Goal: Information Seeking & Learning: Learn about a topic

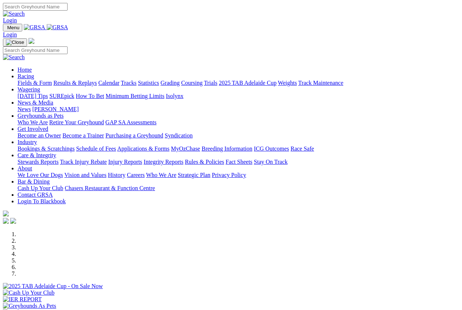
scroll to position [73, 0]
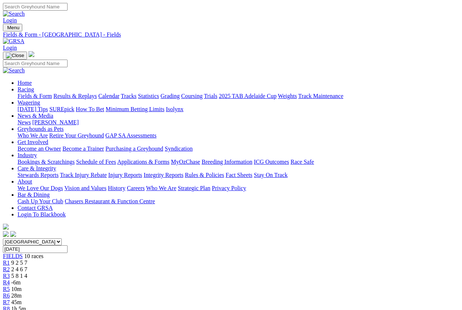
click at [88, 93] on link "Results & Replays" at bounding box center [75, 96] width 44 height 6
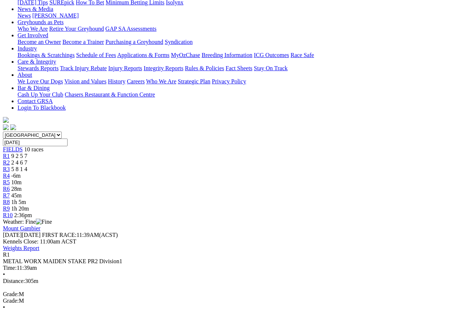
scroll to position [110, 0]
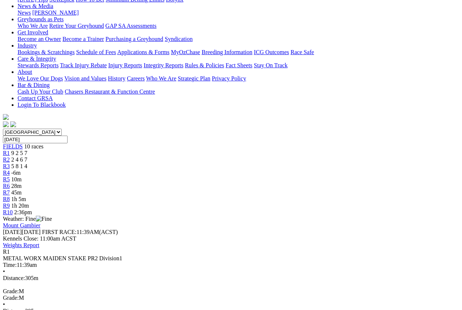
click at [27, 156] on span "2 4 6 7" at bounding box center [19, 159] width 16 height 6
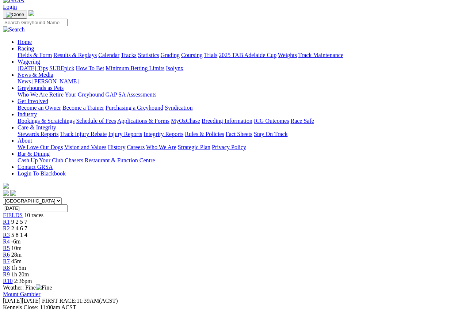
scroll to position [37, 0]
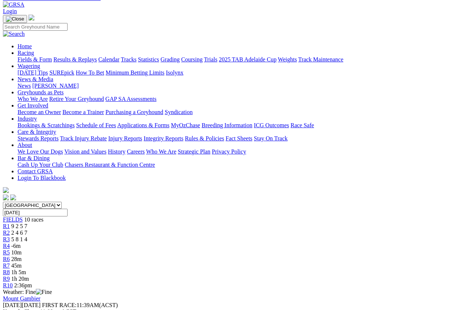
click at [10, 236] on span "R3" at bounding box center [6, 239] width 7 height 6
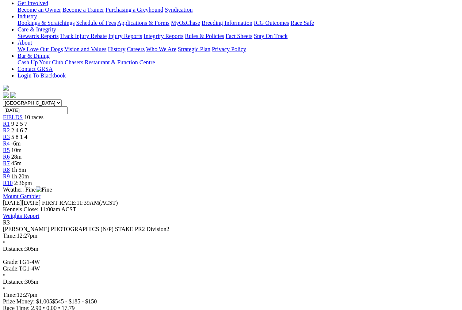
scroll to position [37, 0]
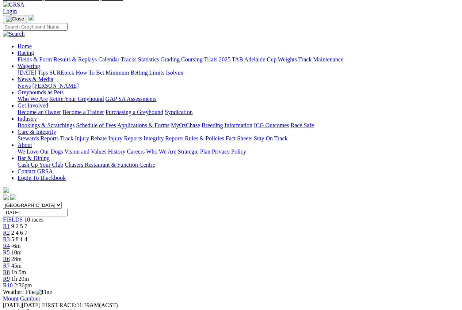
click at [200, 243] on div "R4 -6m" at bounding box center [231, 246] width 457 height 7
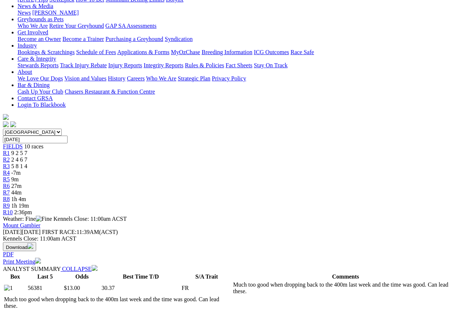
scroll to position [37, 0]
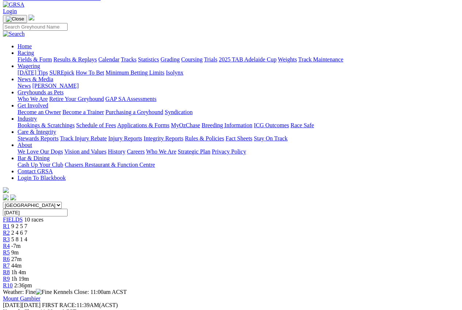
click at [234, 249] on div "R5 9m" at bounding box center [231, 252] width 457 height 7
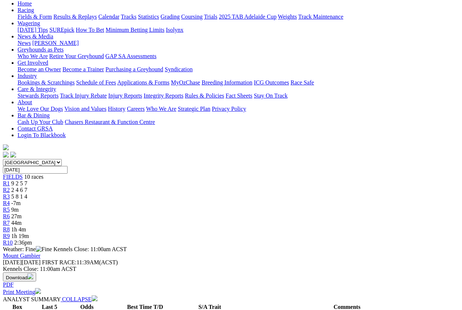
scroll to position [73, 0]
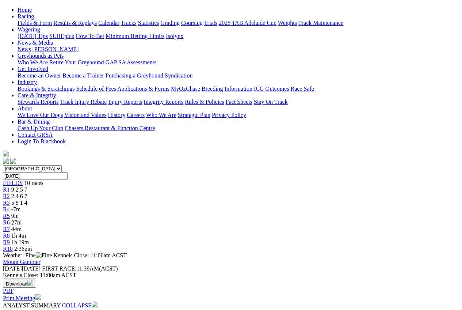
click at [10, 219] on span "R6" at bounding box center [6, 222] width 7 height 6
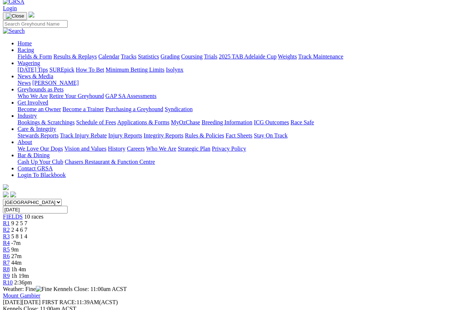
scroll to position [37, 0]
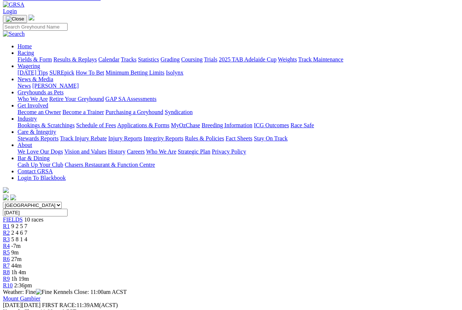
click at [10, 263] on link "R7" at bounding box center [6, 266] width 7 height 6
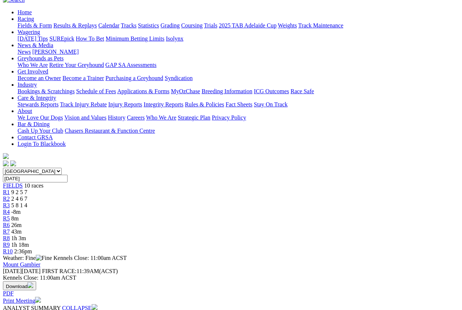
scroll to position [37, 0]
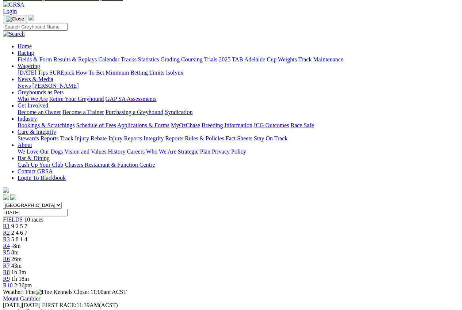
click at [10, 269] on span "R8" at bounding box center [6, 272] width 7 height 6
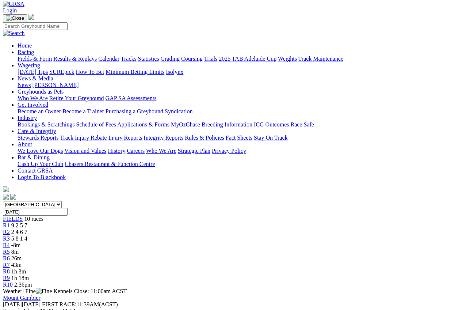
scroll to position [37, 0]
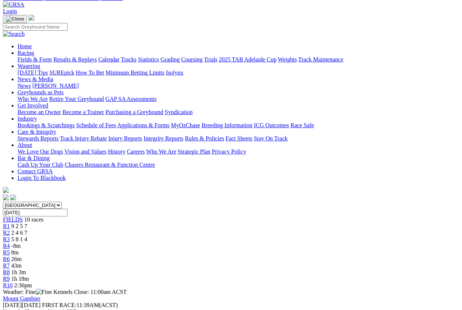
click at [10, 276] on span "R9" at bounding box center [6, 279] width 7 height 6
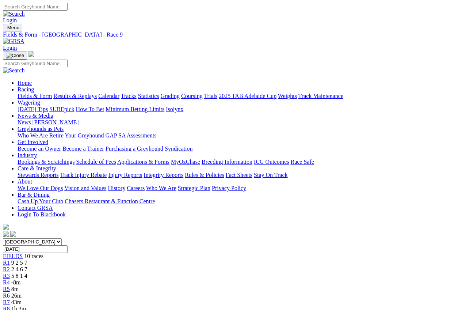
click at [30, 93] on link "Fields & Form" at bounding box center [35, 96] width 34 height 6
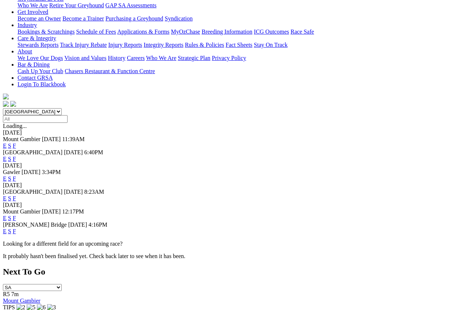
scroll to position [146, 0]
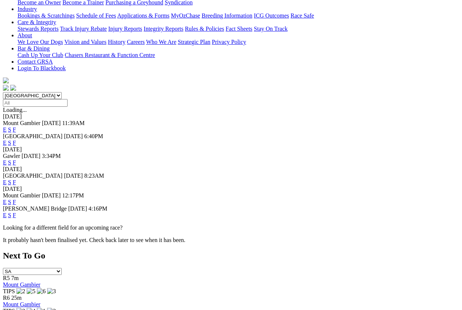
click at [16, 199] on link "F" at bounding box center [14, 202] width 3 height 6
